Goal: Find contact information: Find contact information

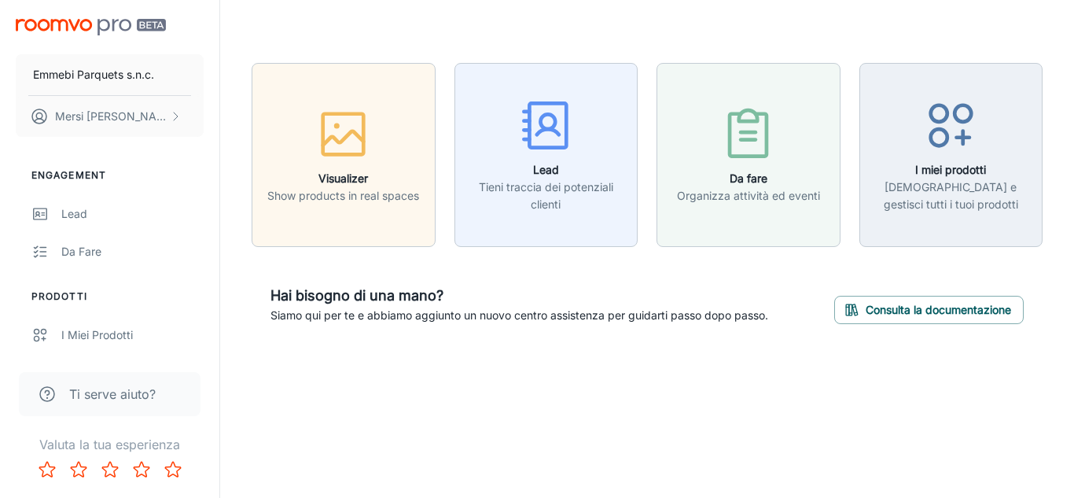
click at [127, 396] on span "Ti serve aiuto?" at bounding box center [112, 393] width 86 height 19
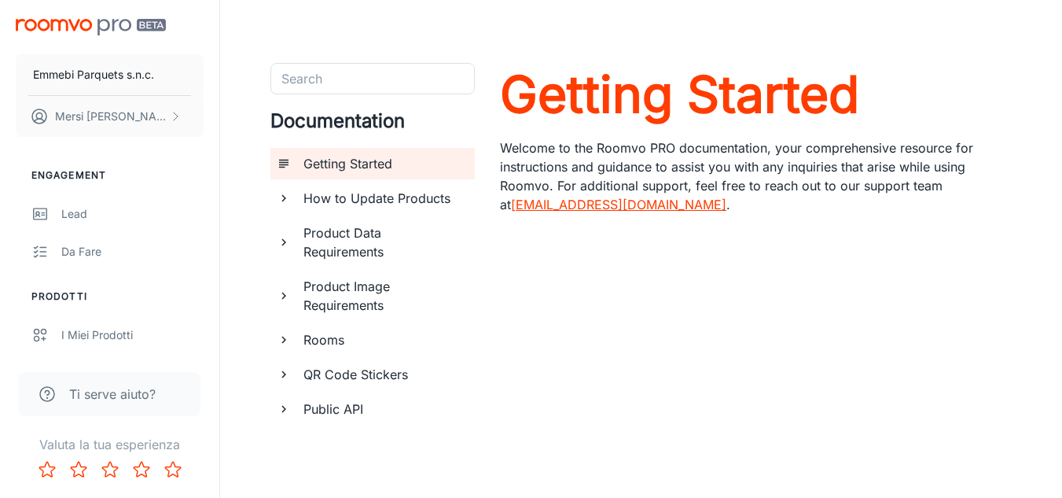
click at [568, 207] on link "[EMAIL_ADDRESS][DOMAIN_NAME]" at bounding box center [618, 205] width 215 height 16
